Goal: Obtain resource: Download file/media

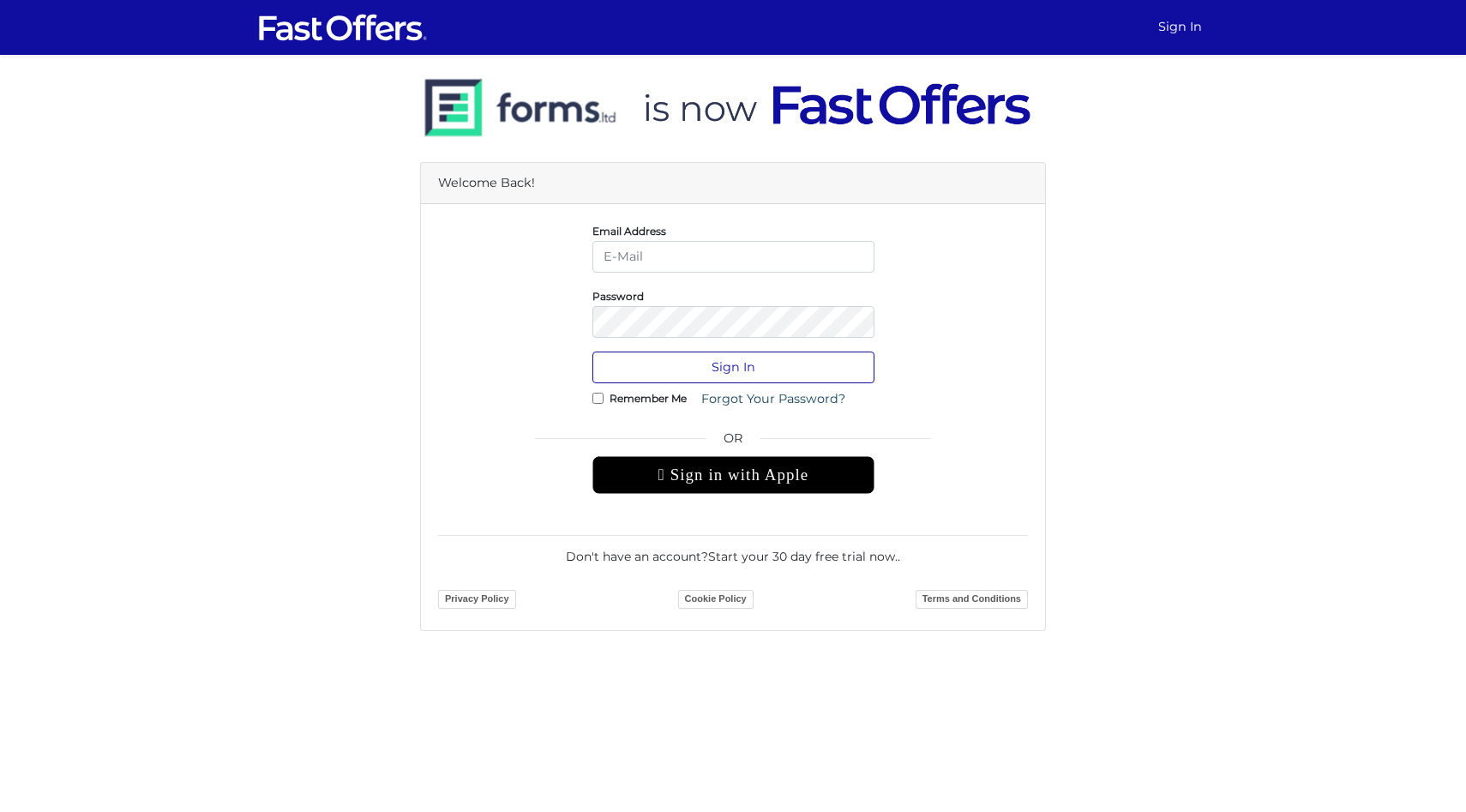
type input "tealyahcampbell@outlook.com"
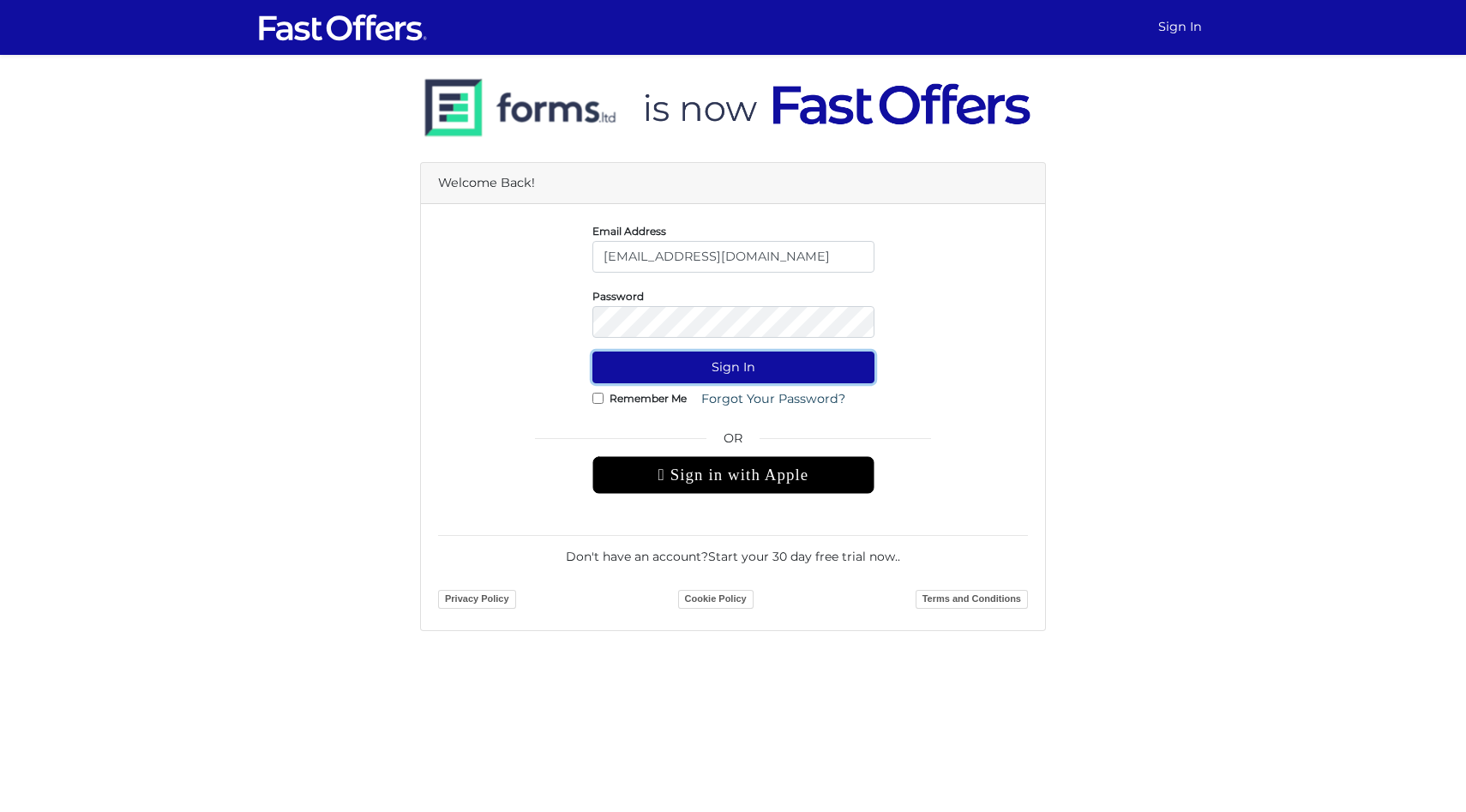
click at [691, 362] on button "Sign In" at bounding box center [733, 368] width 282 height 32
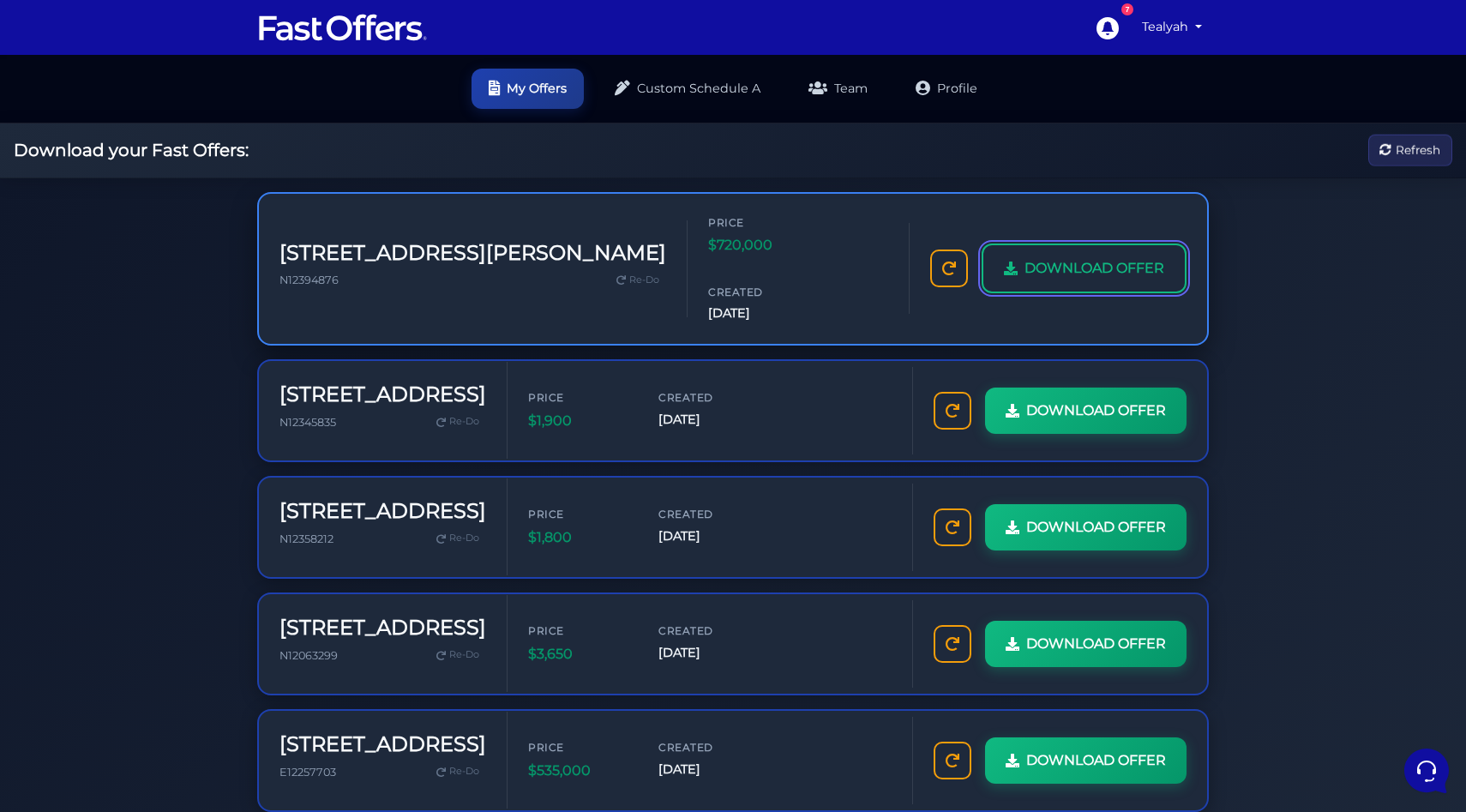
click at [1040, 258] on span "DOWNLOAD OFFER" at bounding box center [1094, 268] width 139 height 22
